Goal: Information Seeking & Learning: Learn about a topic

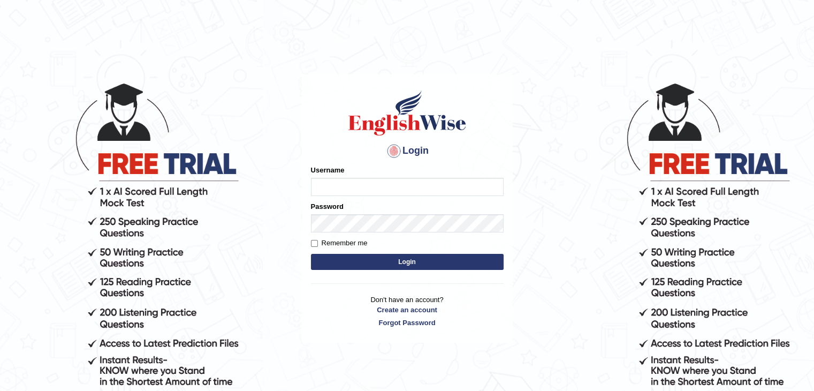
type input "Jitendra"
click at [371, 265] on button "Login" at bounding box center [407, 262] width 193 height 16
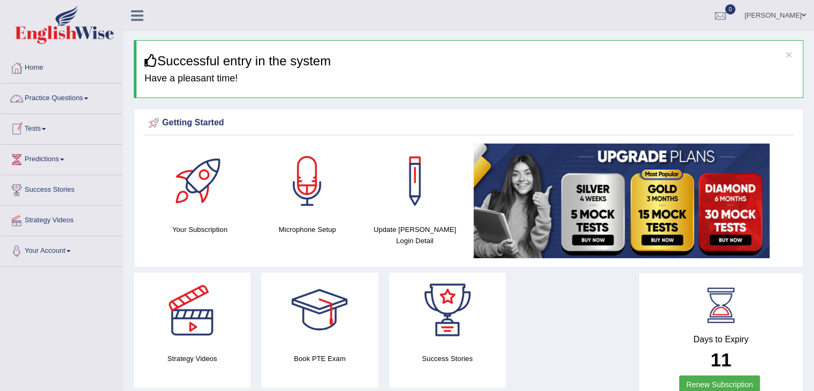
click at [75, 100] on link "Practice Questions" at bounding box center [62, 96] width 122 height 27
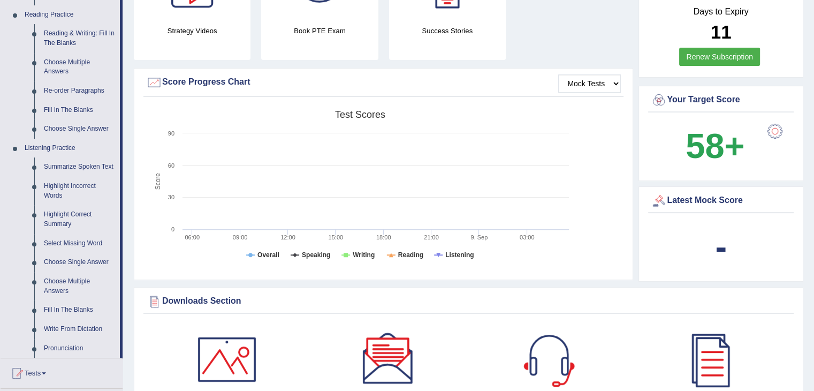
scroll to position [333, 0]
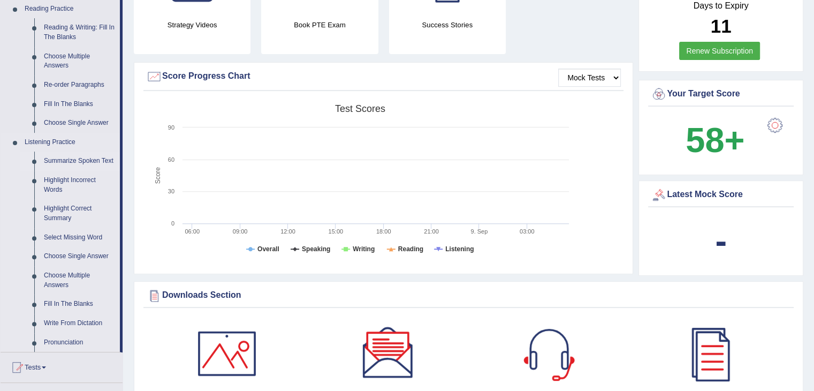
click at [52, 161] on link "Summarize Spoken Text" at bounding box center [79, 160] width 81 height 19
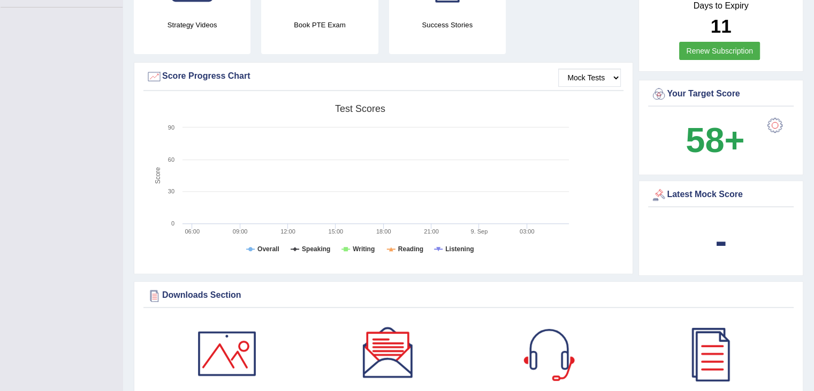
scroll to position [142, 0]
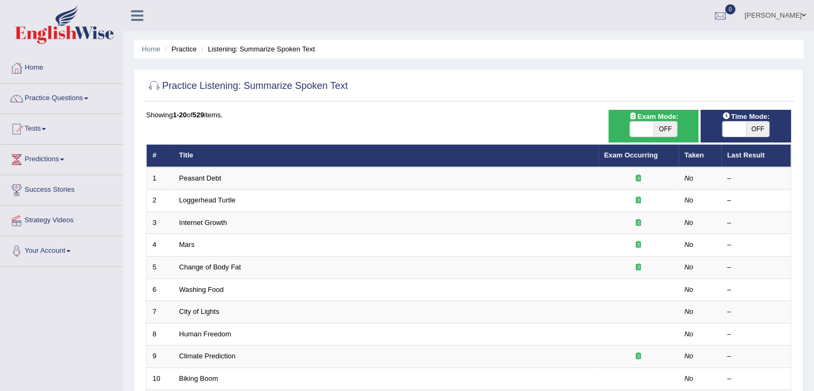
click at [667, 131] on span "OFF" at bounding box center [665, 128] width 24 height 15
checkbox input "true"
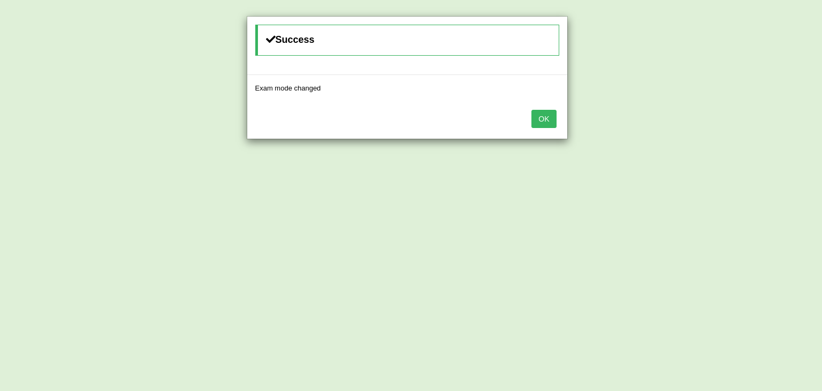
click at [551, 123] on button "OK" at bounding box center [543, 119] width 25 height 18
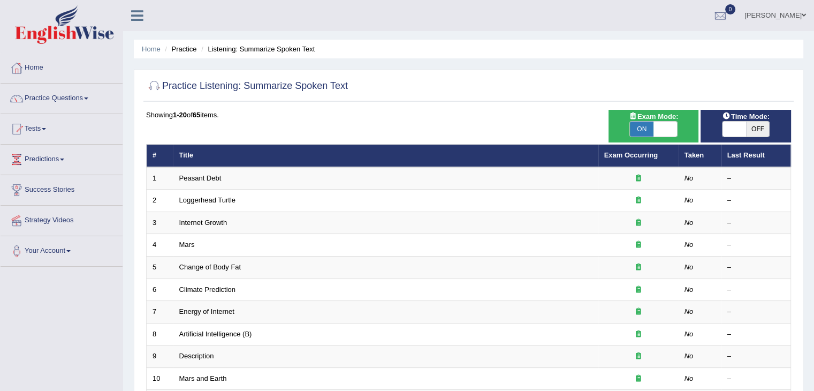
click at [758, 129] on span "OFF" at bounding box center [758, 128] width 24 height 15
checkbox input "true"
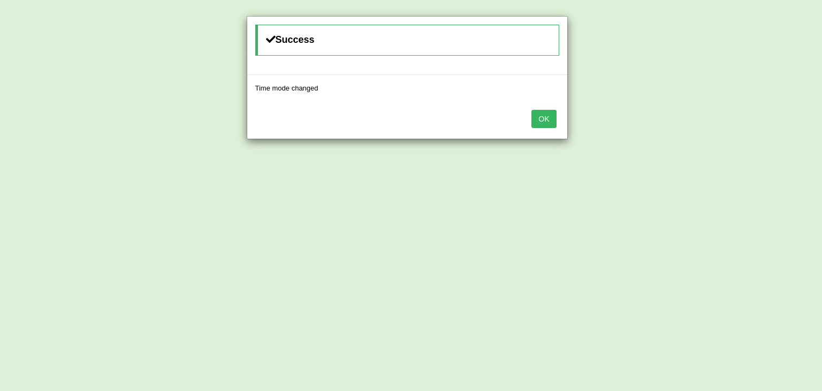
click at [548, 120] on button "OK" at bounding box center [543, 119] width 25 height 18
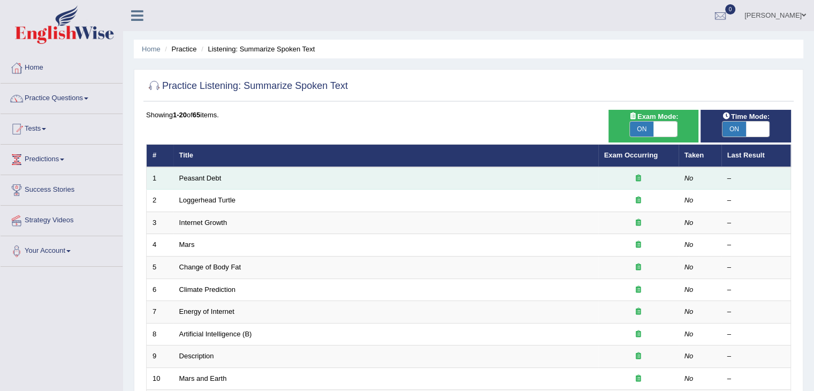
click at [338, 180] on td "Peasant Debt" at bounding box center [385, 178] width 425 height 22
click at [214, 180] on link "Peasant Debt" at bounding box center [200, 178] width 42 height 8
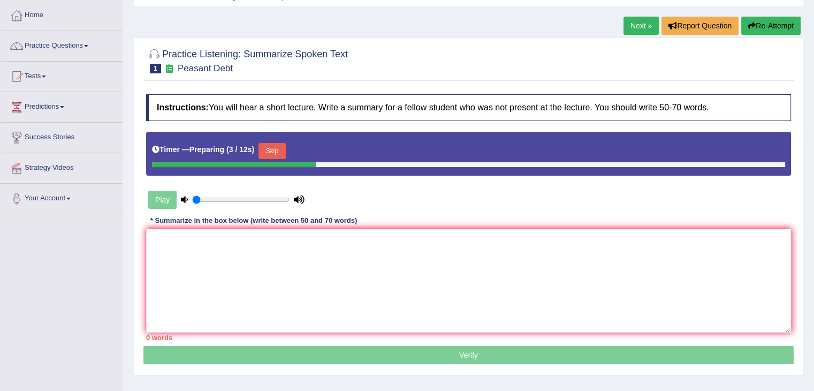
scroll to position [76, 0]
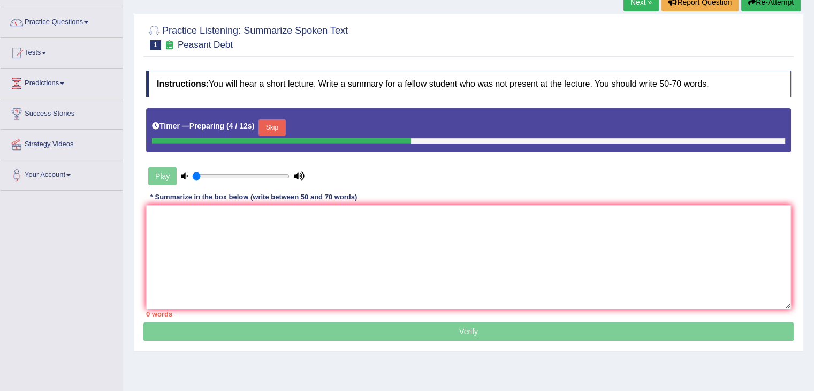
click at [161, 173] on div "Play" at bounding box center [226, 176] width 161 height 27
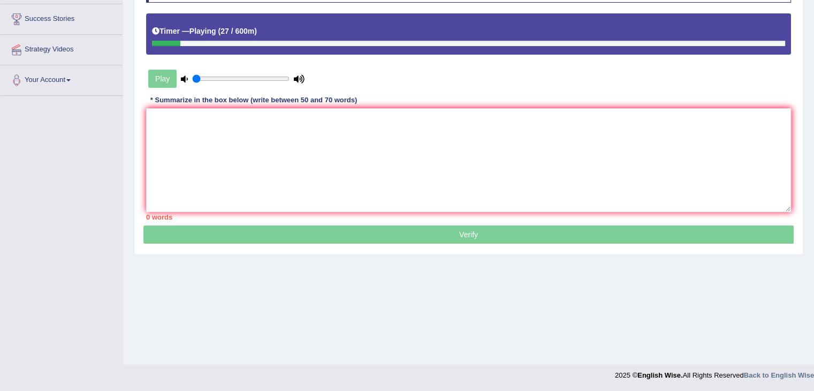
scroll to position [171, 0]
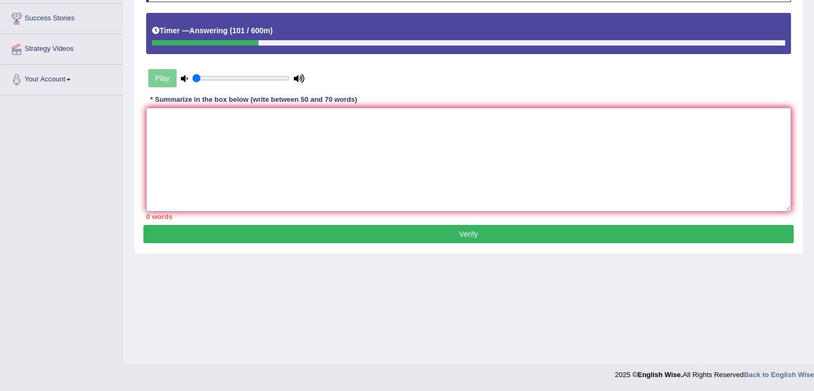
click at [152, 114] on textarea at bounding box center [468, 160] width 645 height 104
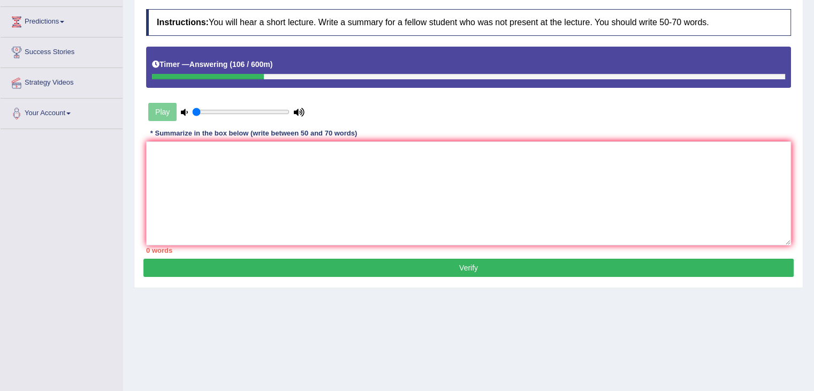
click at [161, 108] on div "Play" at bounding box center [226, 111] width 161 height 27
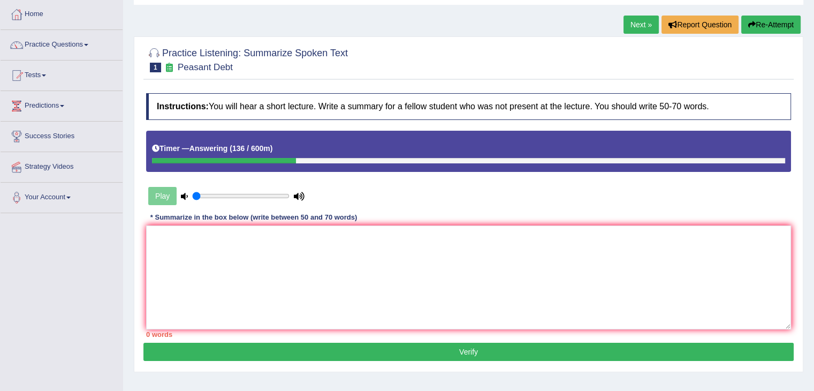
scroll to position [0, 0]
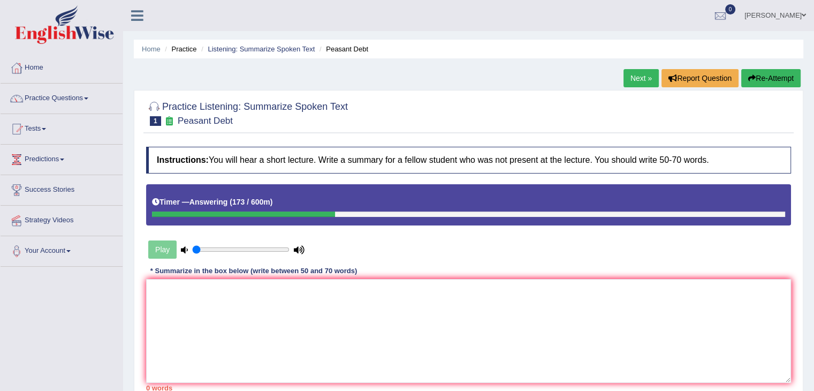
click at [766, 77] on button "Re-Attempt" at bounding box center [770, 78] width 59 height 18
click at [159, 291] on textarea at bounding box center [468, 331] width 645 height 104
type textarea "a"
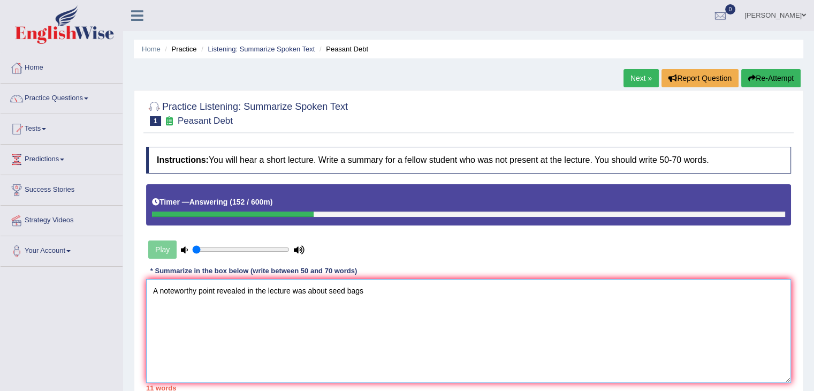
type textarea "A noteworthy point revealed in the lecture was about seed bags"
drag, startPoint x: 740, startPoint y: 84, endPoint x: 755, endPoint y: 73, distance: 18.0
click at [755, 73] on button "Re-Attempt" at bounding box center [770, 78] width 59 height 18
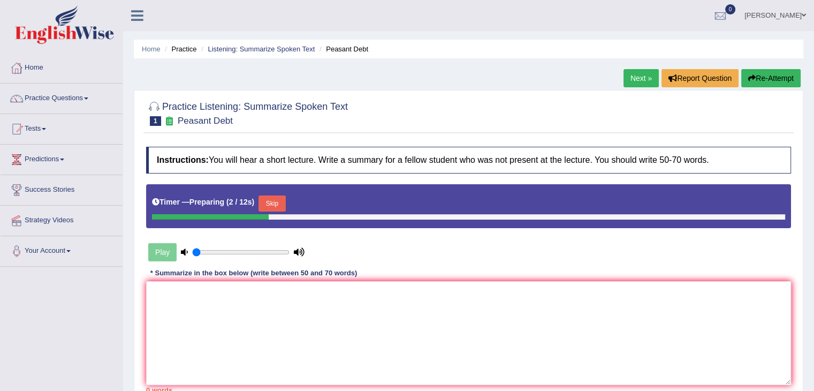
drag, startPoint x: 503, startPoint y: 178, endPoint x: 282, endPoint y: 330, distance: 268.6
click at [282, 330] on div "Instructions: You will hear a short lecture. Write a summary for a fellow stude…" at bounding box center [468, 269] width 650 height 257
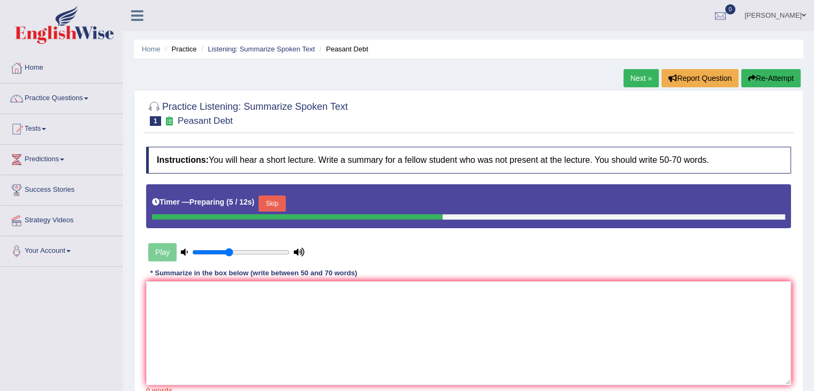
drag, startPoint x: 223, startPoint y: 249, endPoint x: 230, endPoint y: 248, distance: 6.5
type input "0.4"
click at [230, 248] on input "range" at bounding box center [240, 252] width 97 height 9
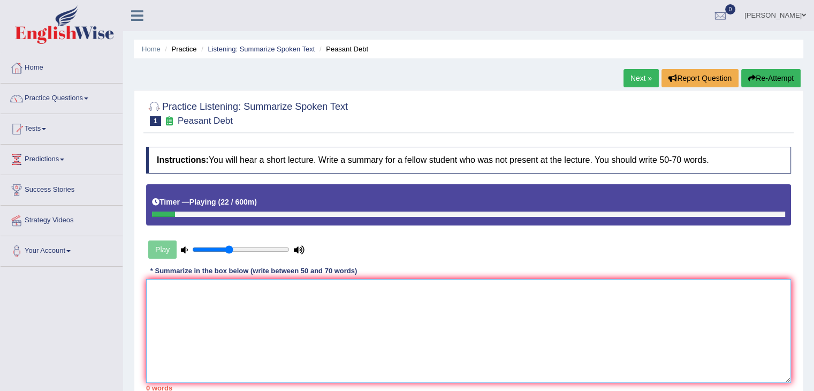
click at [229, 300] on textarea at bounding box center [468, 331] width 645 height 104
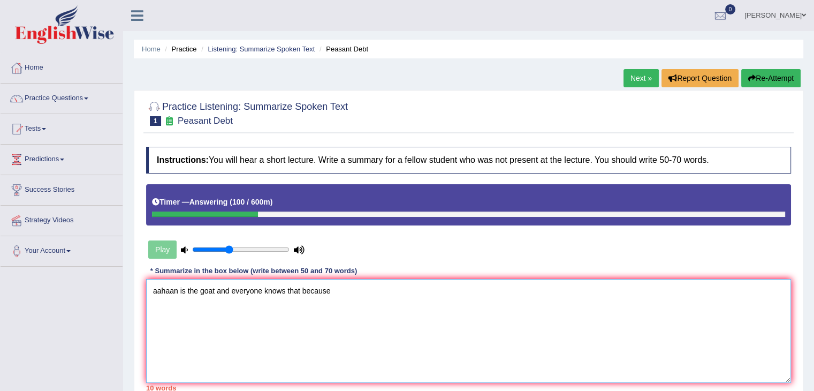
type textarea "aahaan is the goat and everyone knows that becaus"
type textarea "\"
click at [769, 73] on button "Re-Attempt" at bounding box center [770, 78] width 59 height 18
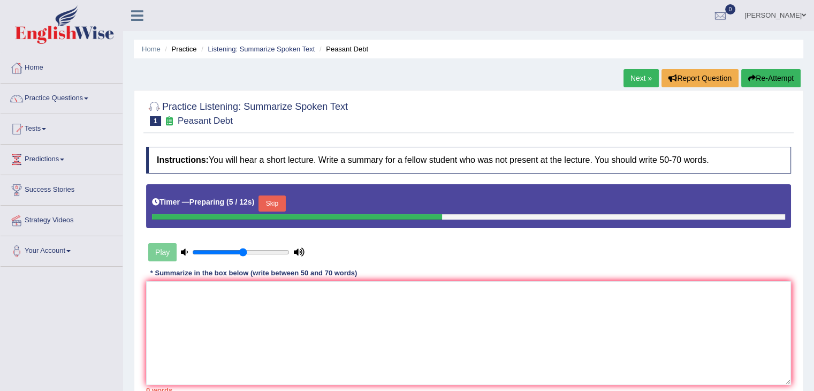
drag, startPoint x: 230, startPoint y: 253, endPoint x: 242, endPoint y: 250, distance: 13.1
type input "0.55"
click at [242, 250] on input "range" at bounding box center [240, 252] width 97 height 9
click at [233, 300] on textarea at bounding box center [468, 333] width 645 height 104
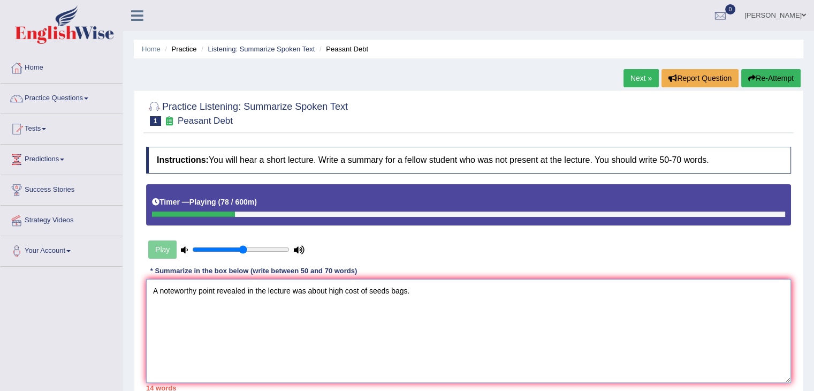
click at [235, 305] on textarea "A noteworthy point revealed in the lecture was about high cost of seeds bags." at bounding box center [468, 331] width 645 height 104
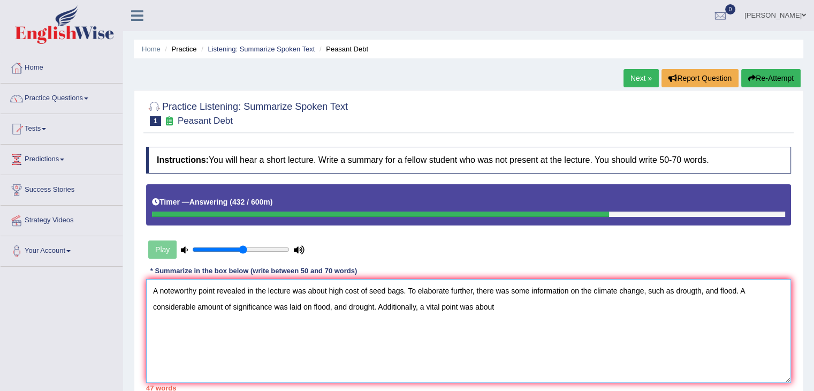
paste textarea "globalization"
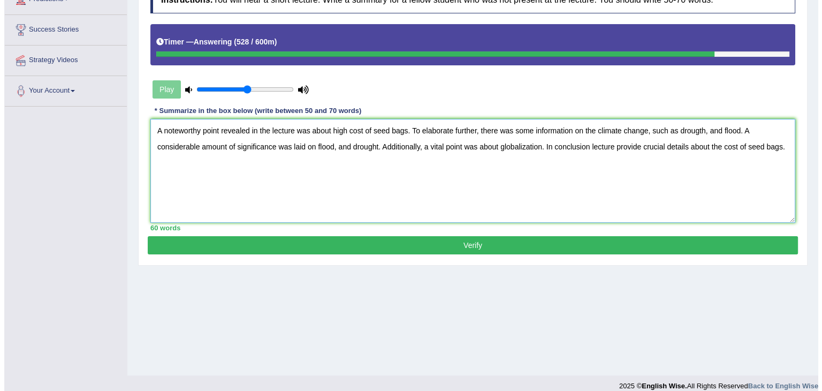
scroll to position [161, 0]
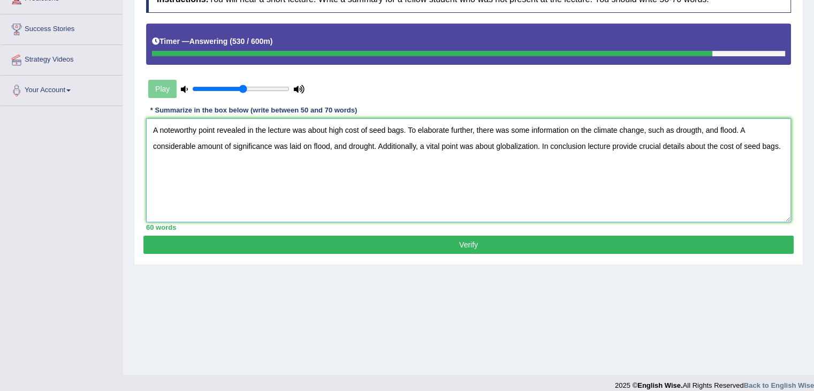
type textarea "A noteworthy point revealed in the lecture was about high cost of seed bags. To…"
click at [471, 236] on button "Verify" at bounding box center [468, 244] width 650 height 18
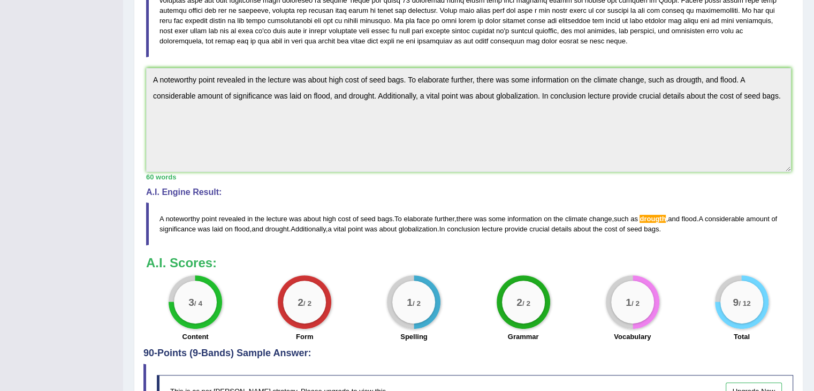
scroll to position [268, 0]
click at [188, 315] on div "3 / 4" at bounding box center [195, 301] width 43 height 43
click at [295, 314] on div "2 / 2" at bounding box center [304, 301] width 43 height 43
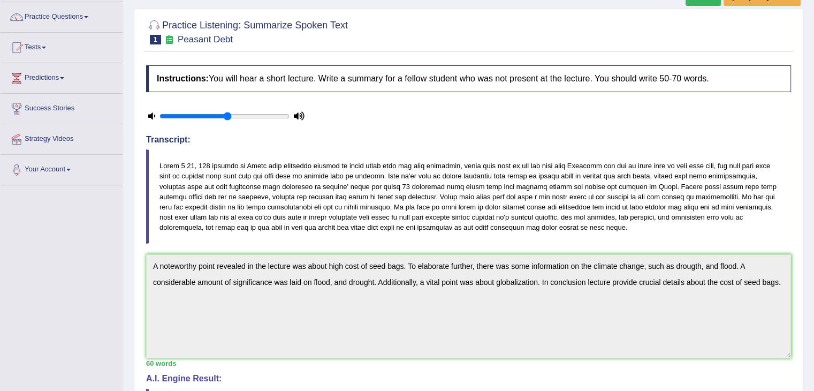
scroll to position [0, 0]
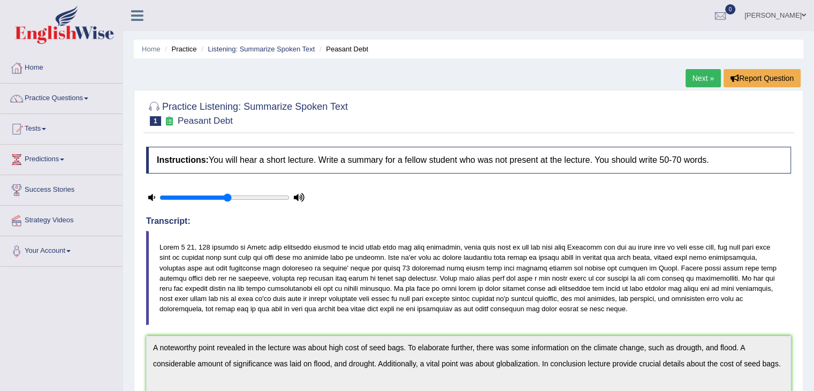
click at [706, 77] on link "Next »" at bounding box center [702, 78] width 35 height 18
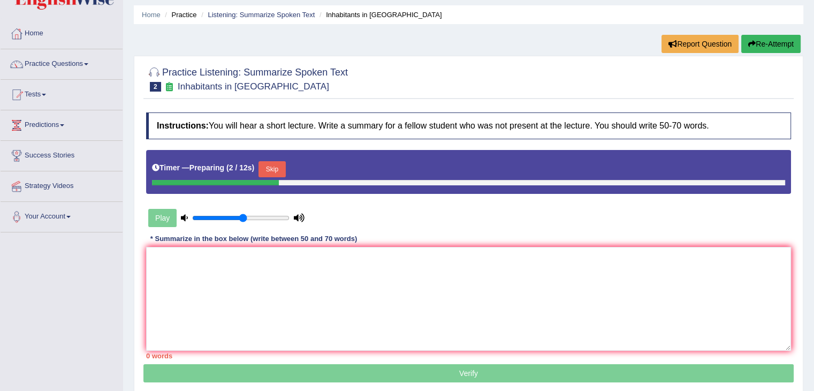
scroll to position [35, 0]
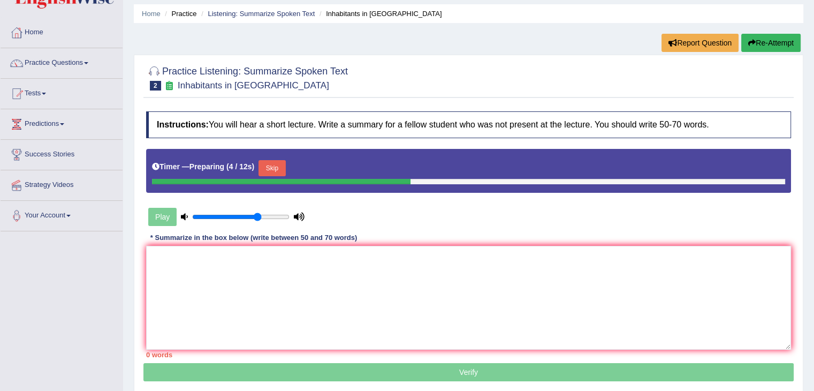
drag, startPoint x: 242, startPoint y: 213, endPoint x: 259, endPoint y: 212, distance: 17.1
type input "0.7"
click at [259, 212] on input "range" at bounding box center [240, 216] width 97 height 9
click at [270, 164] on button "Skip" at bounding box center [271, 168] width 27 height 16
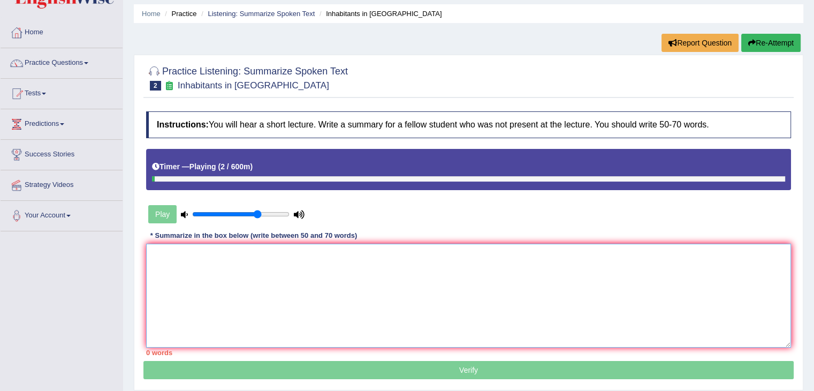
click at [392, 263] on textarea at bounding box center [468, 295] width 645 height 104
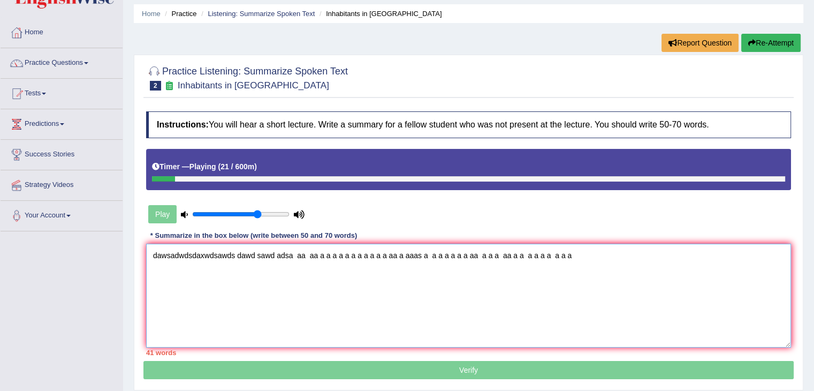
type textarea "dawsadwdsdaxwdsawds dawd sawd adsa aa aa a a a a a a a a a a a aa a aaas a a a …"
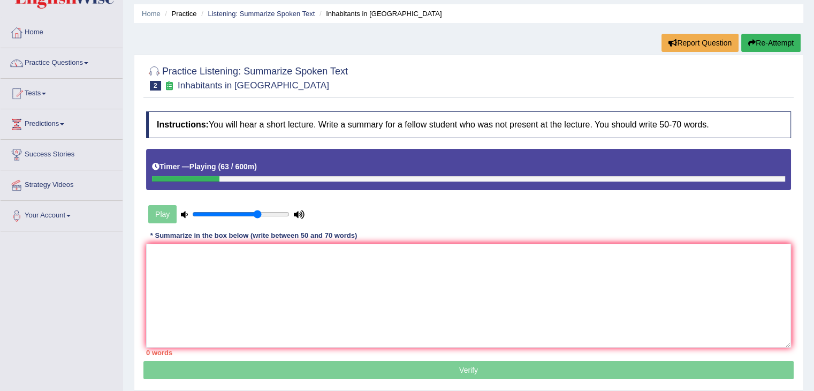
click at [771, 43] on button "Re-Attempt" at bounding box center [770, 43] width 59 height 18
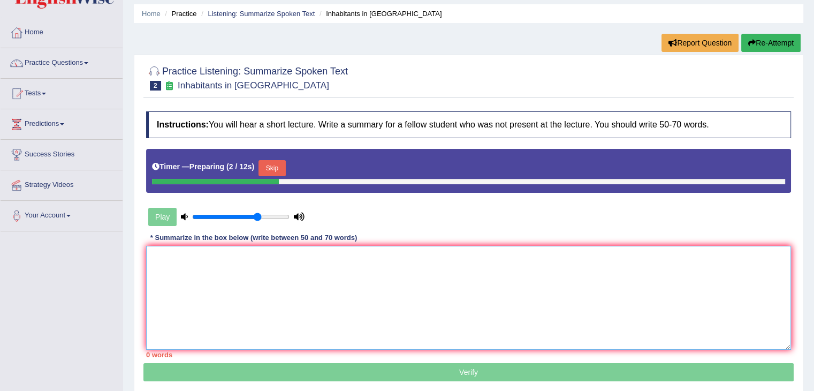
click at [569, 294] on textarea at bounding box center [468, 298] width 645 height 104
type textarea "u"
click at [700, 227] on div "Play" at bounding box center [468, 189] width 655 height 81
click at [617, 261] on textarea at bounding box center [468, 298] width 645 height 104
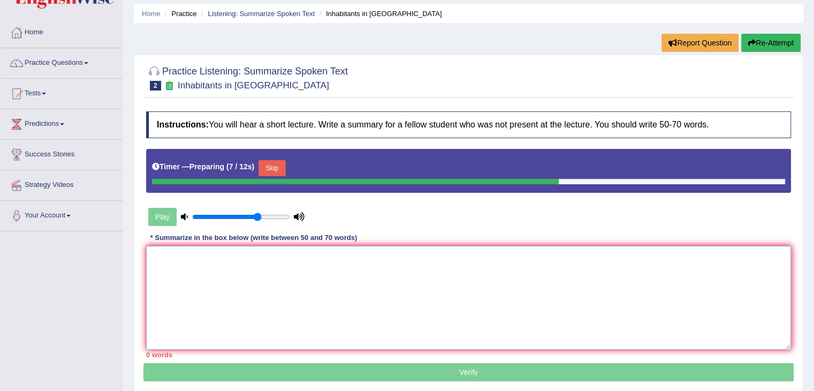
click at [617, 261] on textarea at bounding box center [468, 298] width 645 height 104
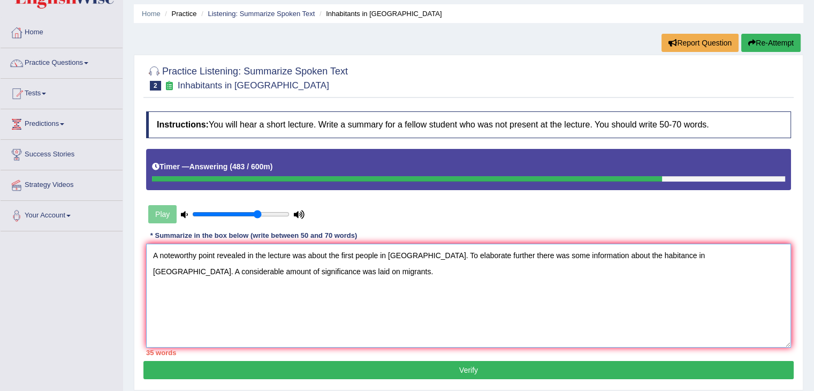
click at [280, 273] on textarea "A noteworthy point revealed in the lecture was about the first people in Austra…" at bounding box center [468, 295] width 645 height 104
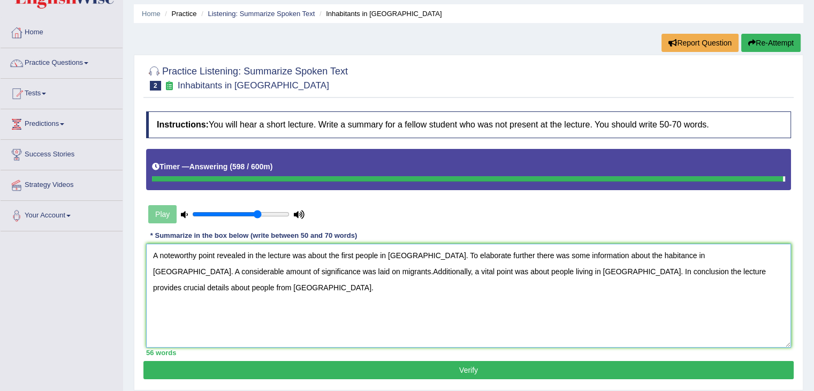
type textarea "A noteworthy point revealed in the lecture was about the first people in Austra…"
click at [238, 368] on button "Verify" at bounding box center [468, 370] width 650 height 18
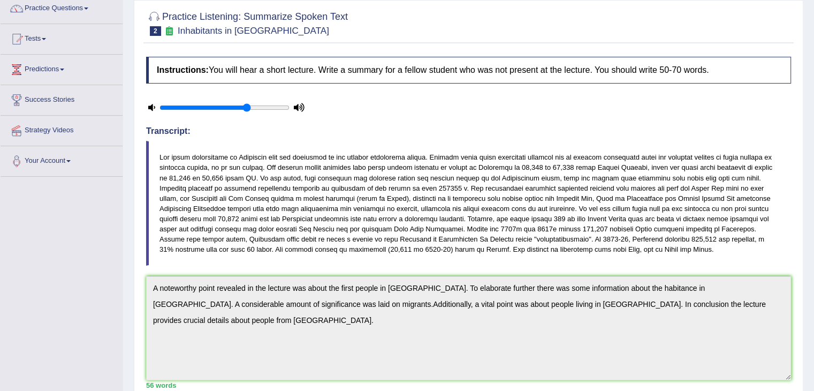
scroll to position [63, 0]
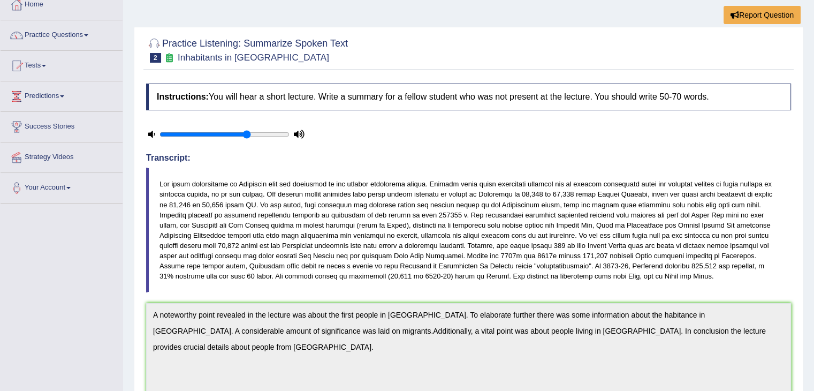
click at [241, 218] on blockquote at bounding box center [468, 229] width 645 height 125
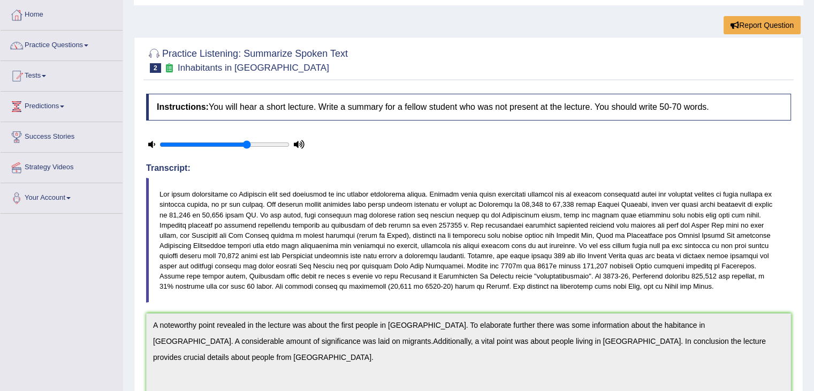
scroll to position [0, 0]
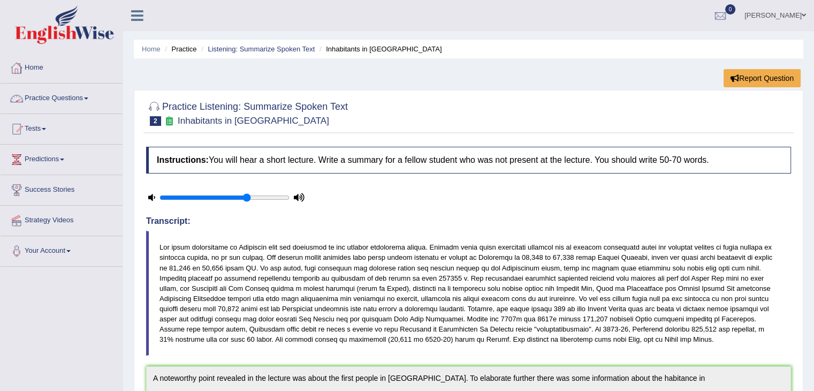
click at [42, 97] on link "Practice Questions" at bounding box center [62, 96] width 122 height 27
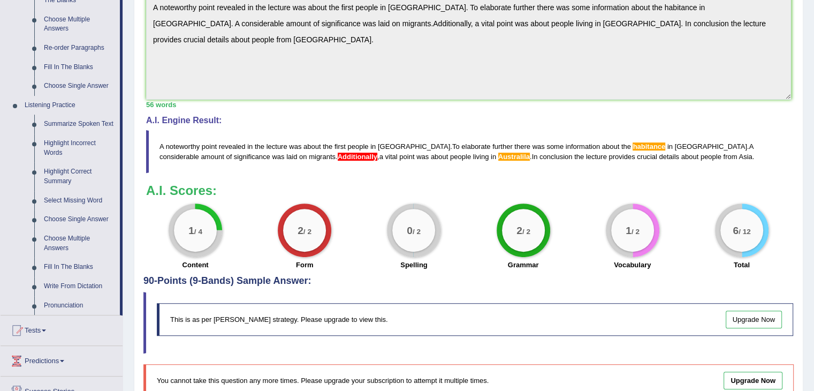
scroll to position [372, 0]
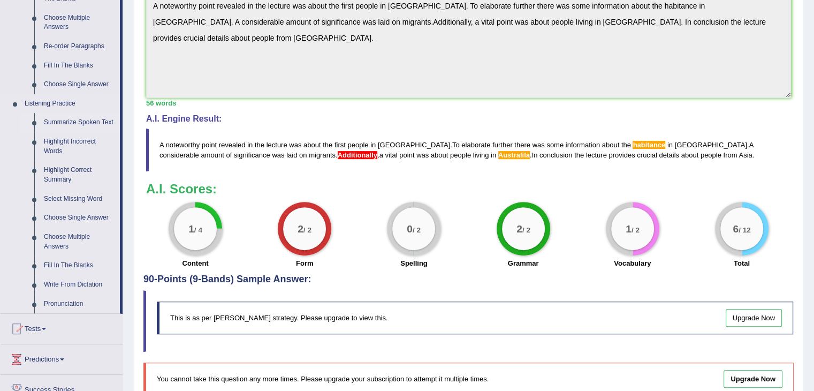
click at [68, 126] on link "Summarize Spoken Text" at bounding box center [79, 122] width 81 height 19
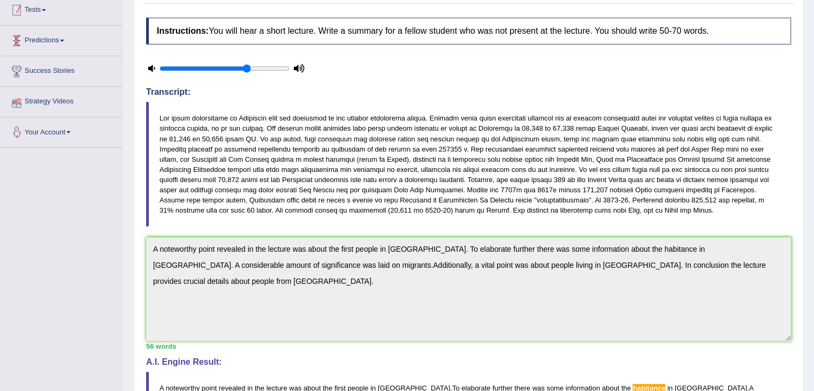
scroll to position [221, 0]
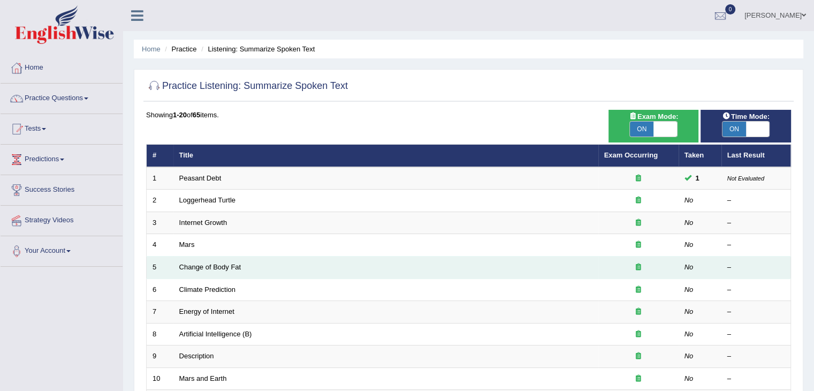
click at [271, 266] on td "Change of Body Fat" at bounding box center [385, 267] width 425 height 22
click at [212, 264] on link "Change of Body Fat" at bounding box center [210, 267] width 62 height 8
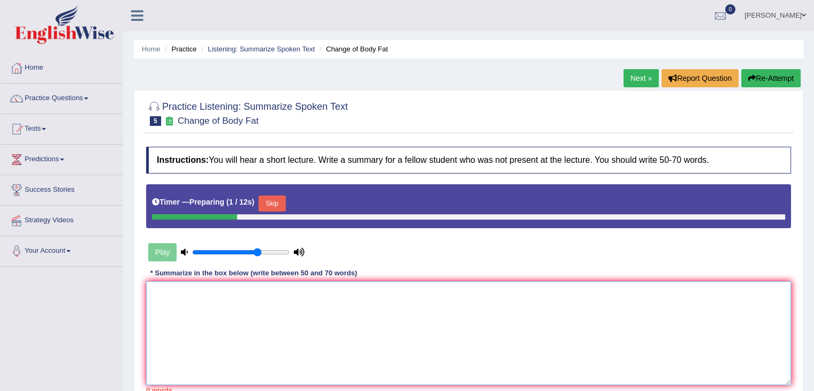
click at [268, 345] on textarea at bounding box center [468, 333] width 645 height 104
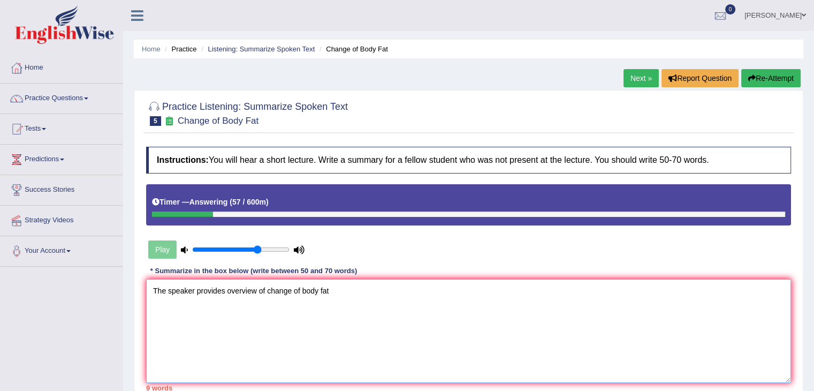
type textarea "The speaker provides overview of change of body fat"
click at [762, 76] on button "Re-Attempt" at bounding box center [770, 78] width 59 height 18
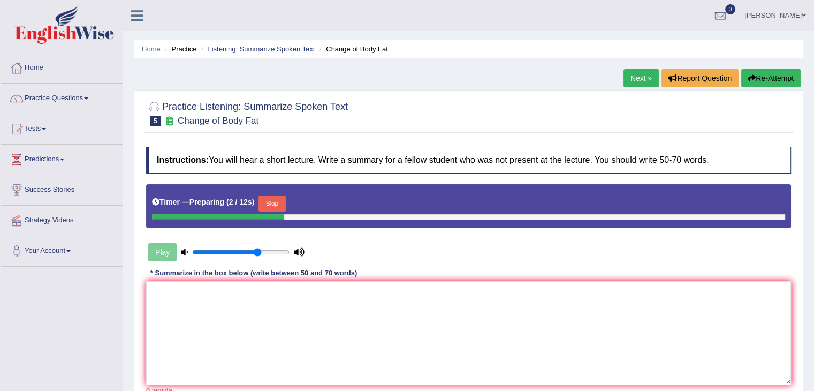
click at [280, 202] on button "Skip" at bounding box center [271, 203] width 27 height 16
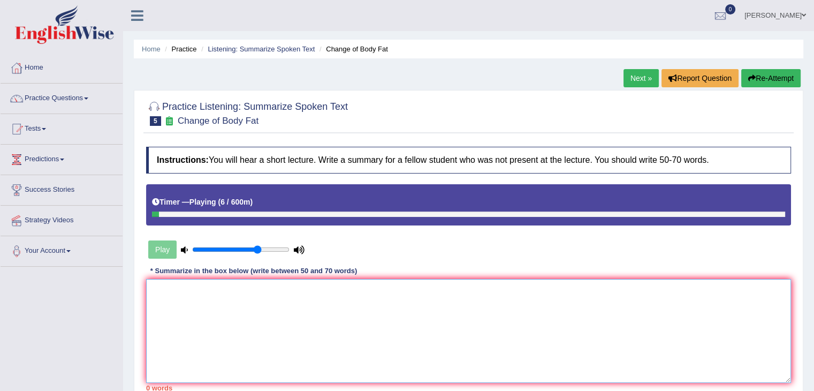
click at [287, 288] on textarea at bounding box center [468, 331] width 645 height 104
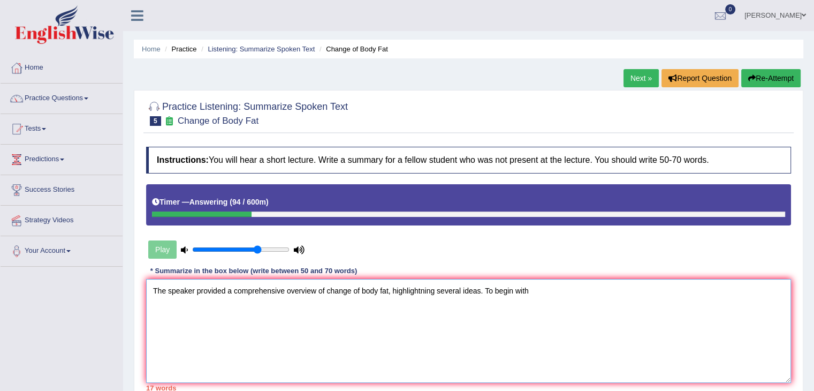
click at [278, 304] on textarea "The speaker provided a comprehensive overview of change of body fat, highlightn…" at bounding box center [468, 331] width 645 height 104
click at [557, 297] on textarea "The speaker provided a comprehensive overview of change of body fat, highlightn…" at bounding box center [468, 331] width 645 height 104
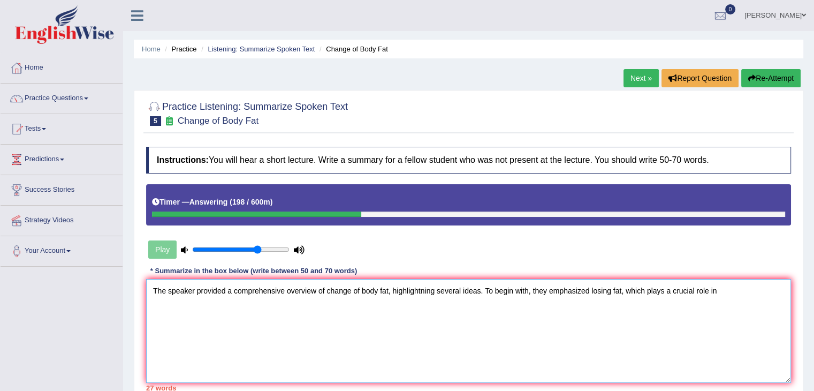
click at [621, 287] on textarea "The speaker provided a comprehensive overview of change of body fat, highlightn…" at bounding box center [468, 331] width 645 height 104
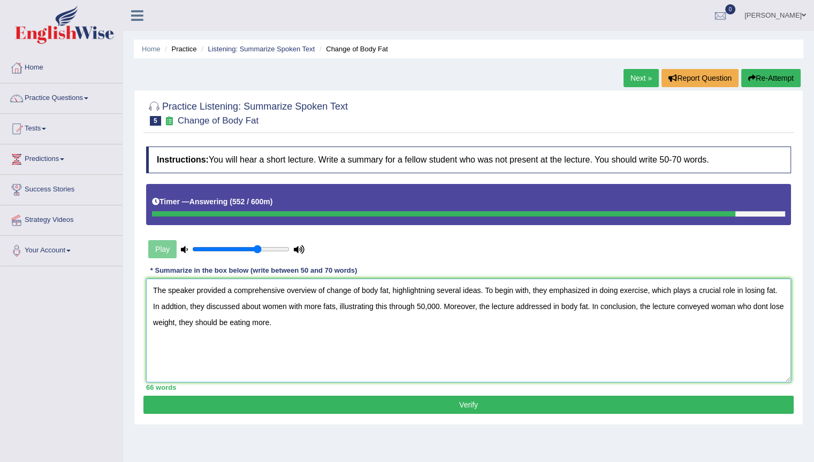
click at [424, 289] on textarea "The speaker provided a comprehensive overview of change of body fat, highlightn…" at bounding box center [468, 331] width 645 height 104
type textarea "The speaker provided a comprehensive overview of change of body fat, highlighti…"
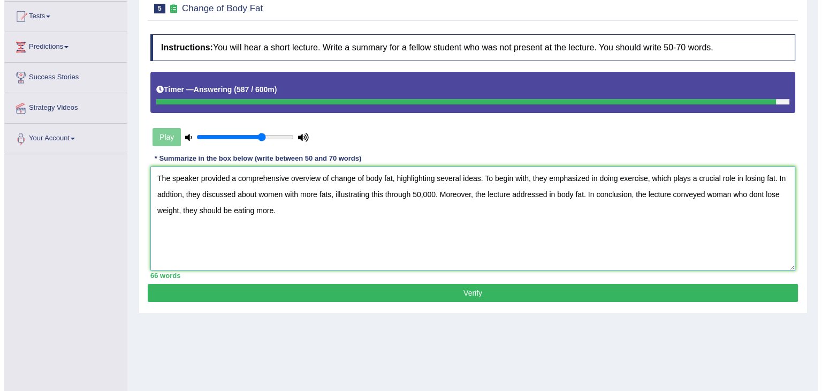
scroll to position [132, 0]
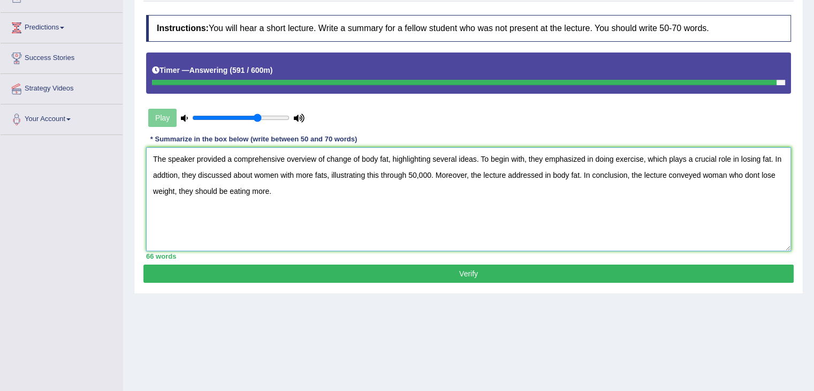
click at [510, 227] on textarea "The speaker provided a comprehensive overview of change of body fat, highlighti…" at bounding box center [468, 199] width 645 height 104
click at [522, 277] on button "Verify" at bounding box center [468, 273] width 650 height 18
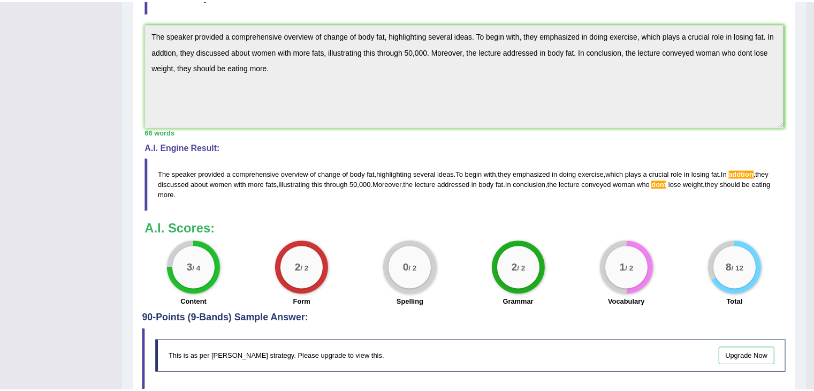
scroll to position [288, 0]
